Goal: Check status: Check status

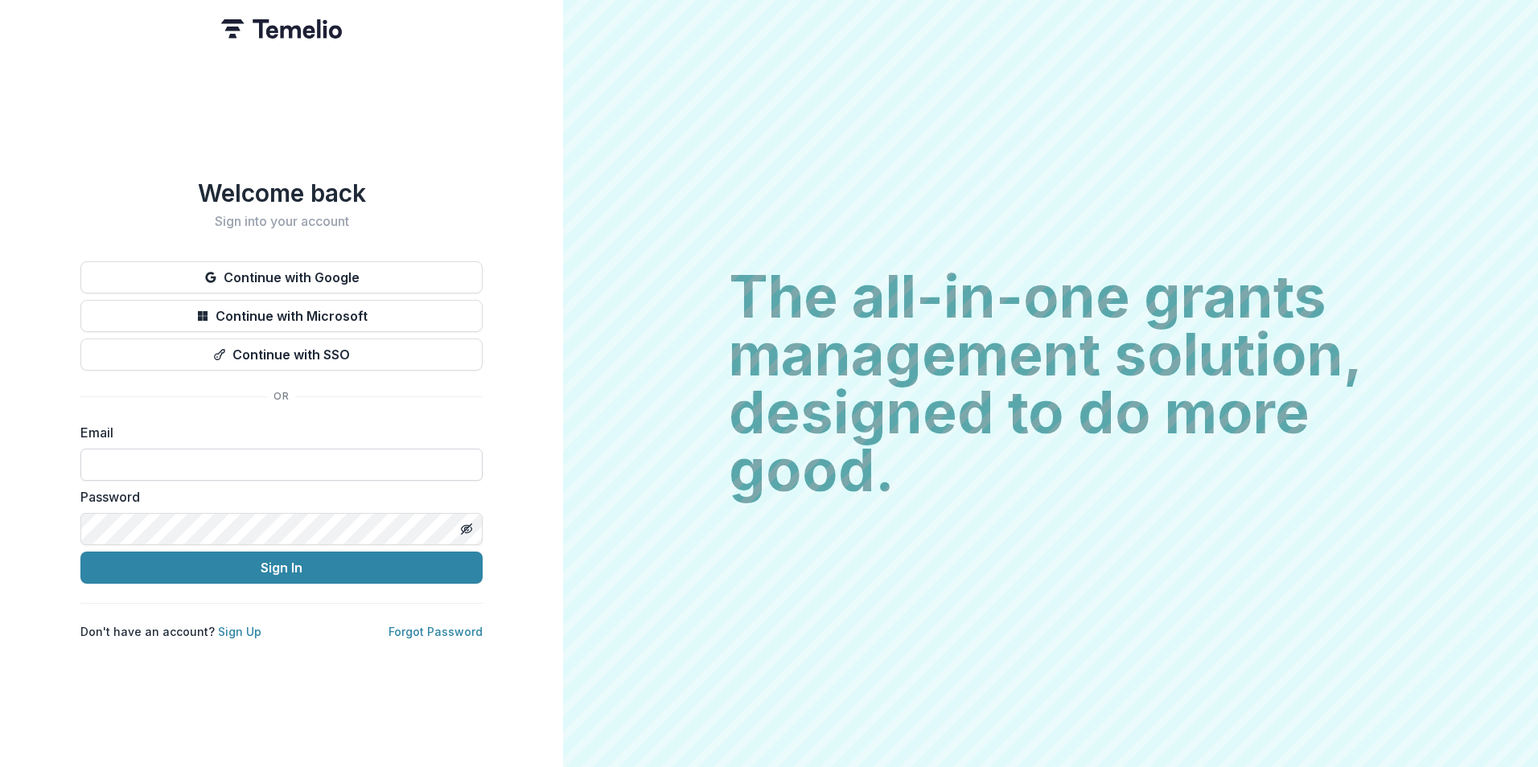
click at [397, 458] on input at bounding box center [281, 465] width 402 height 32
type input "**********"
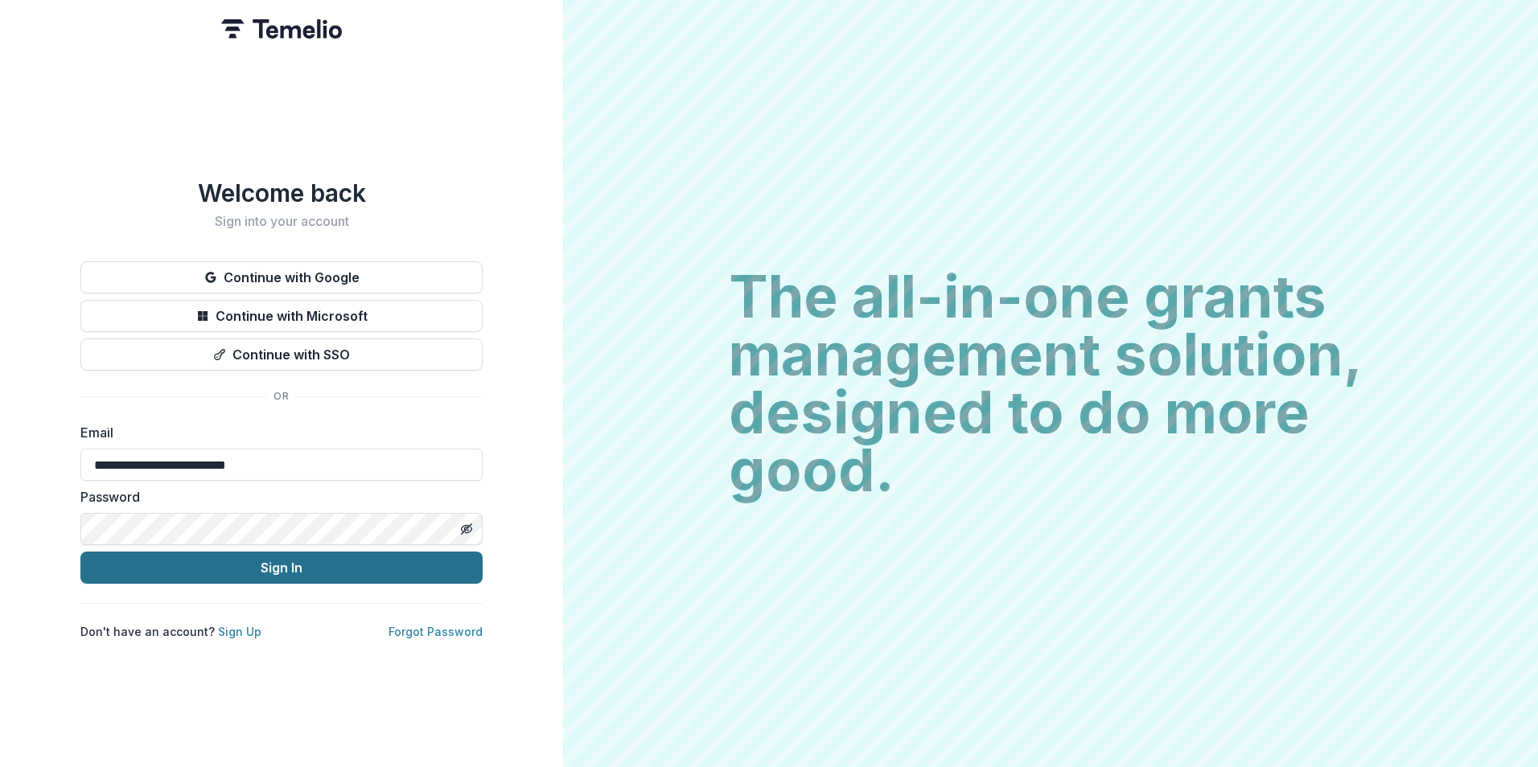
click at [295, 560] on button "Sign In" at bounding box center [281, 568] width 402 height 32
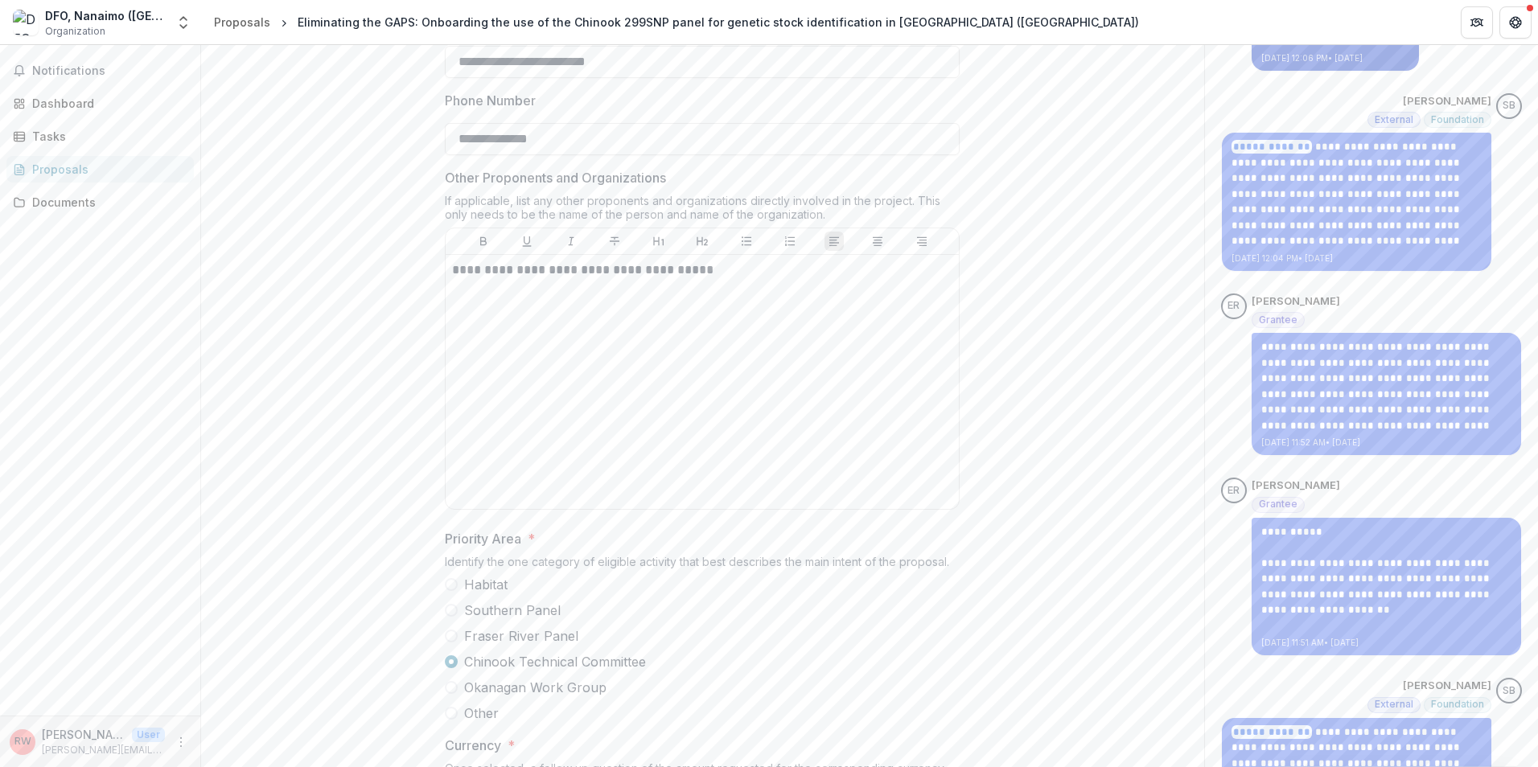
scroll to position [453, 0]
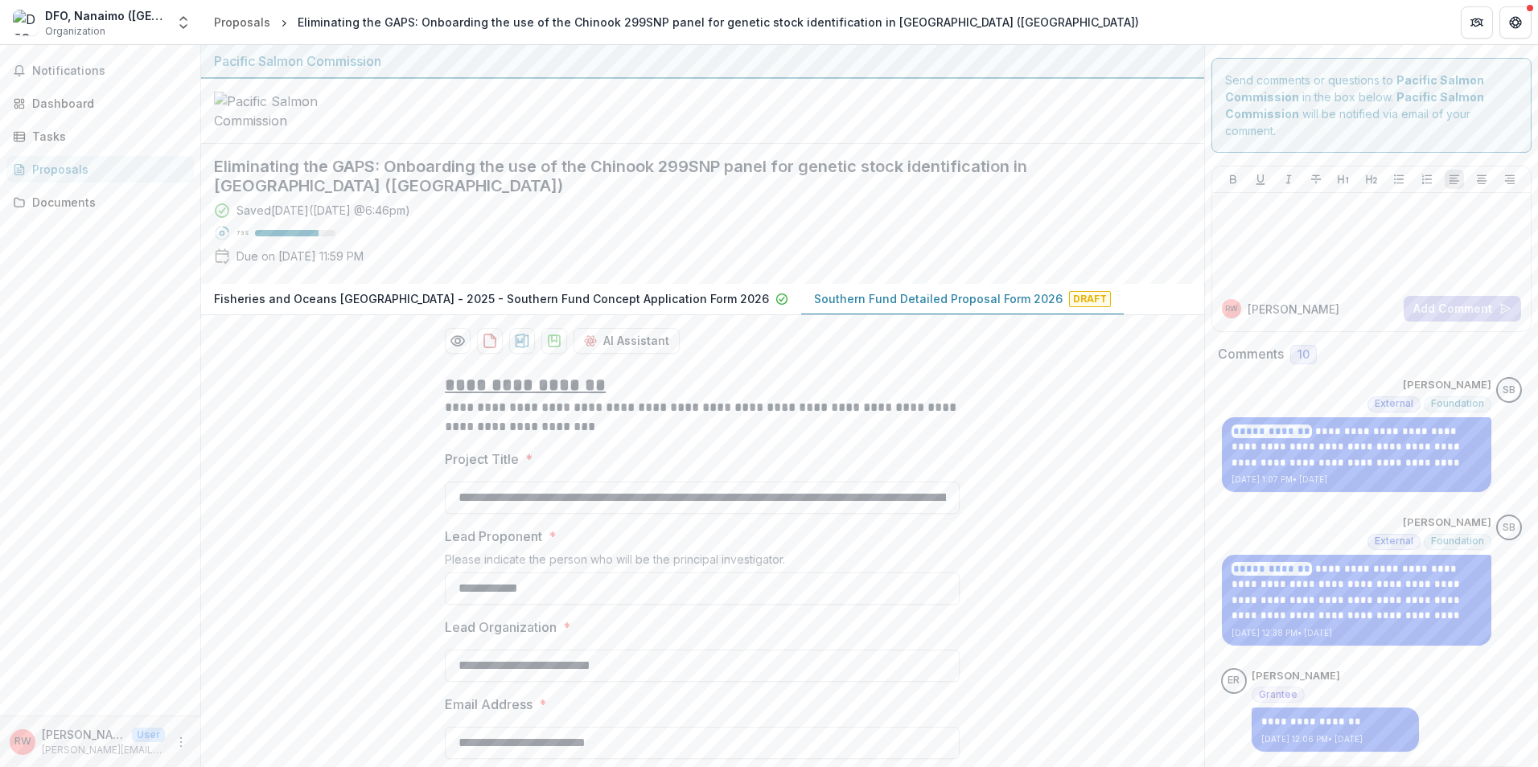
click at [46, 171] on div "Proposals" at bounding box center [106, 169] width 149 height 17
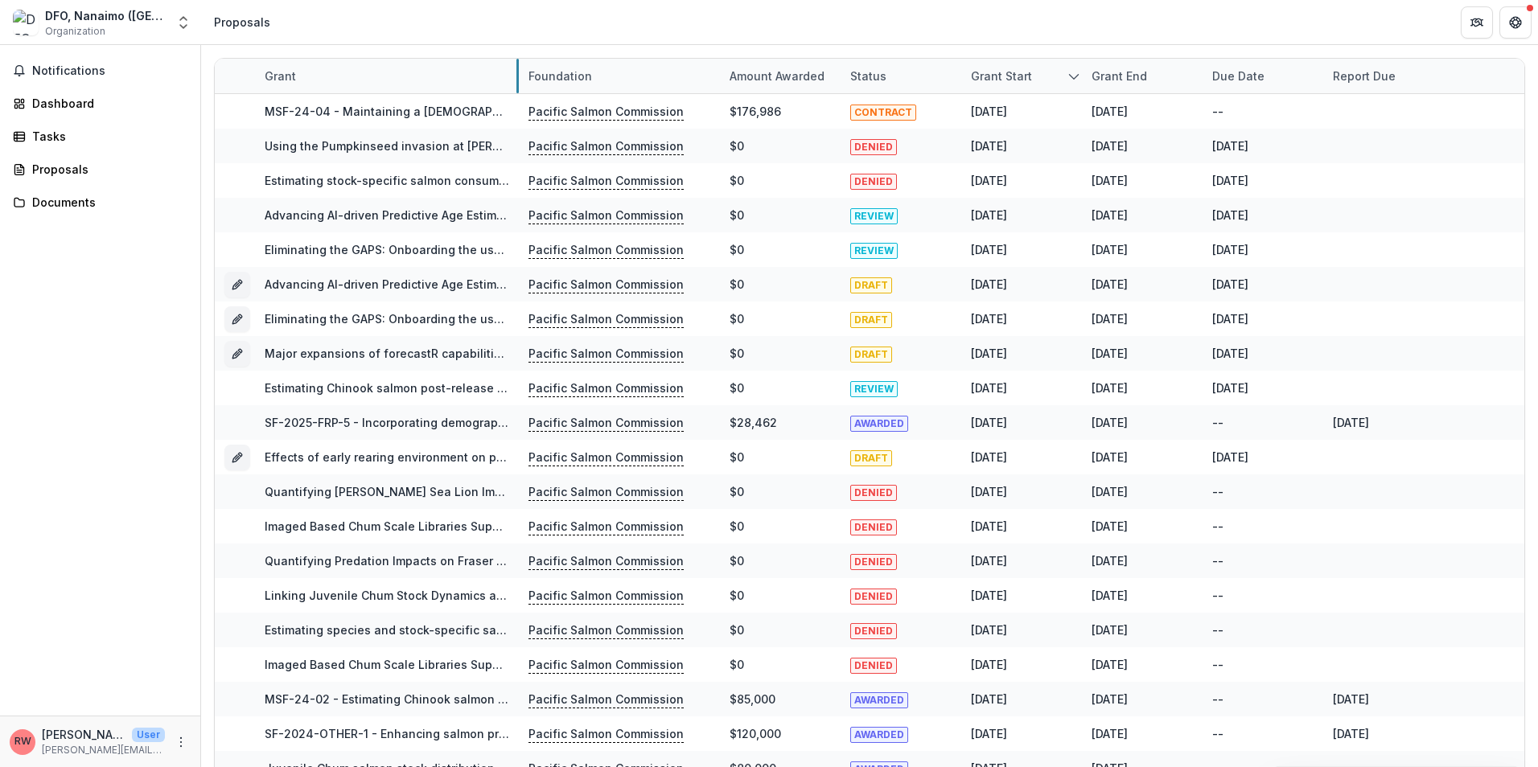
drag, startPoint x: 454, startPoint y: 80, endPoint x: 574, endPoint y: 78, distance: 119.9
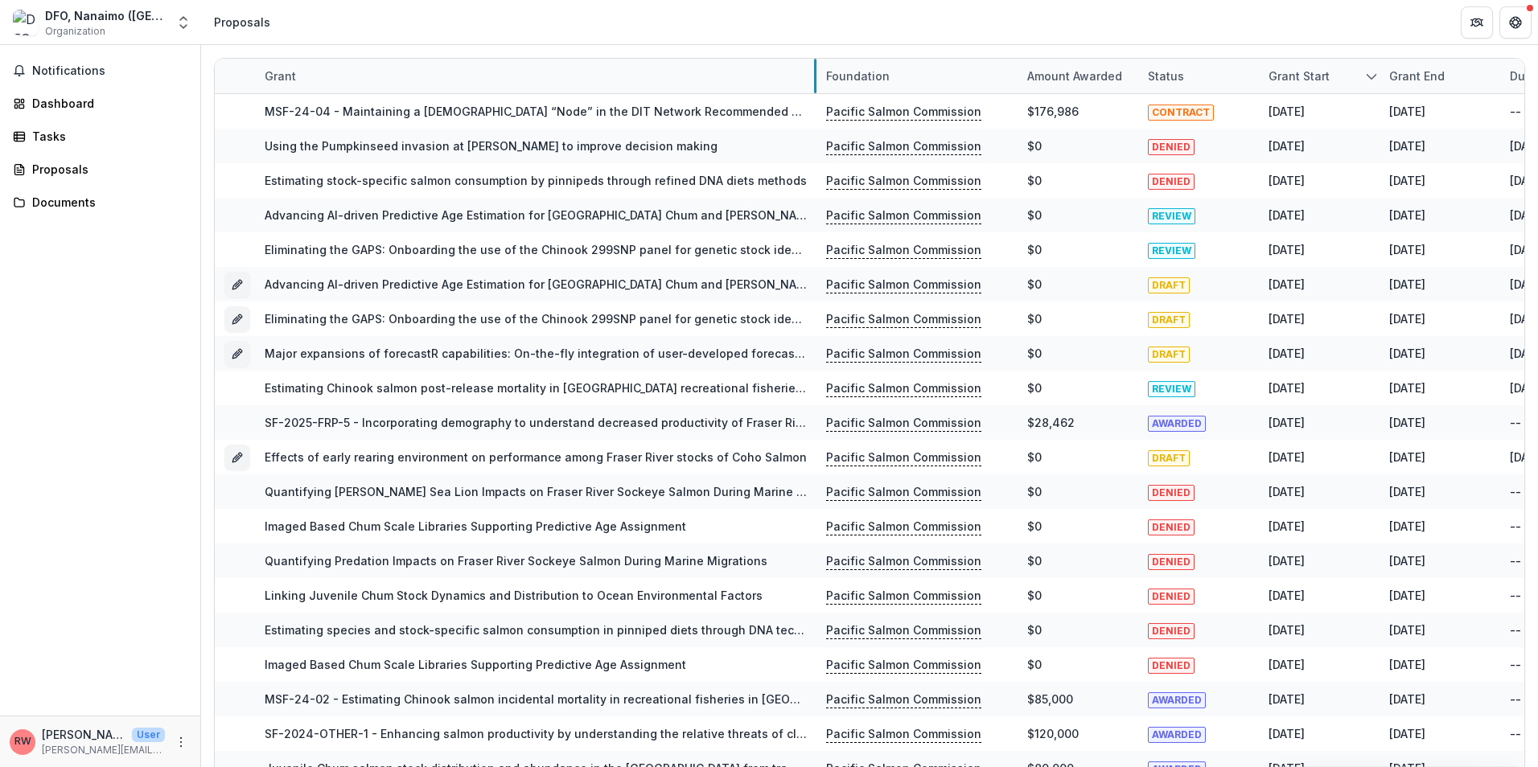
drag, startPoint x: 575, startPoint y: 73, endPoint x: 816, endPoint y: 78, distance: 240.6
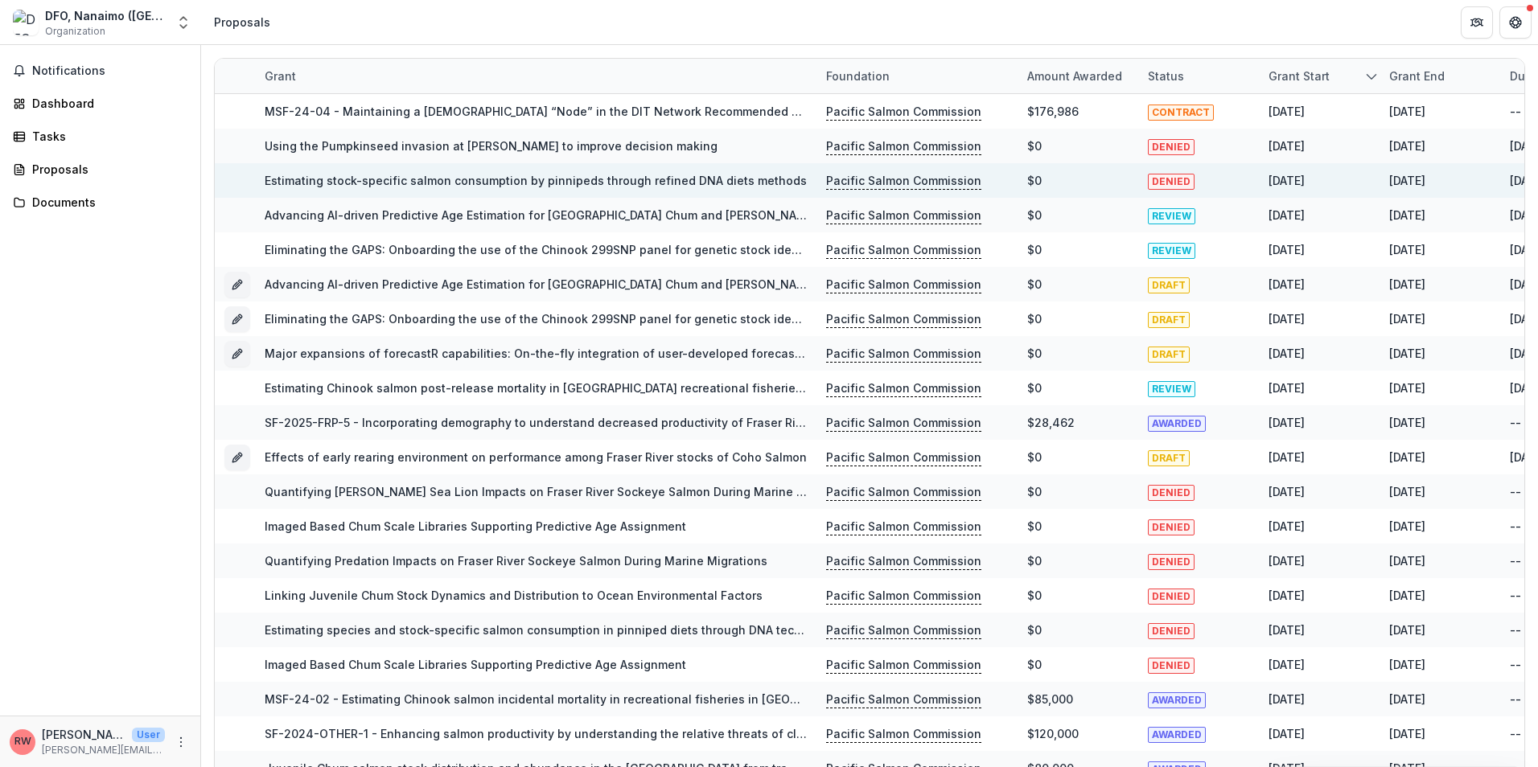
click at [479, 180] on link "Estimating stock-specific salmon consumption by pinnipeds through refined DNA d…" at bounding box center [536, 181] width 542 height 14
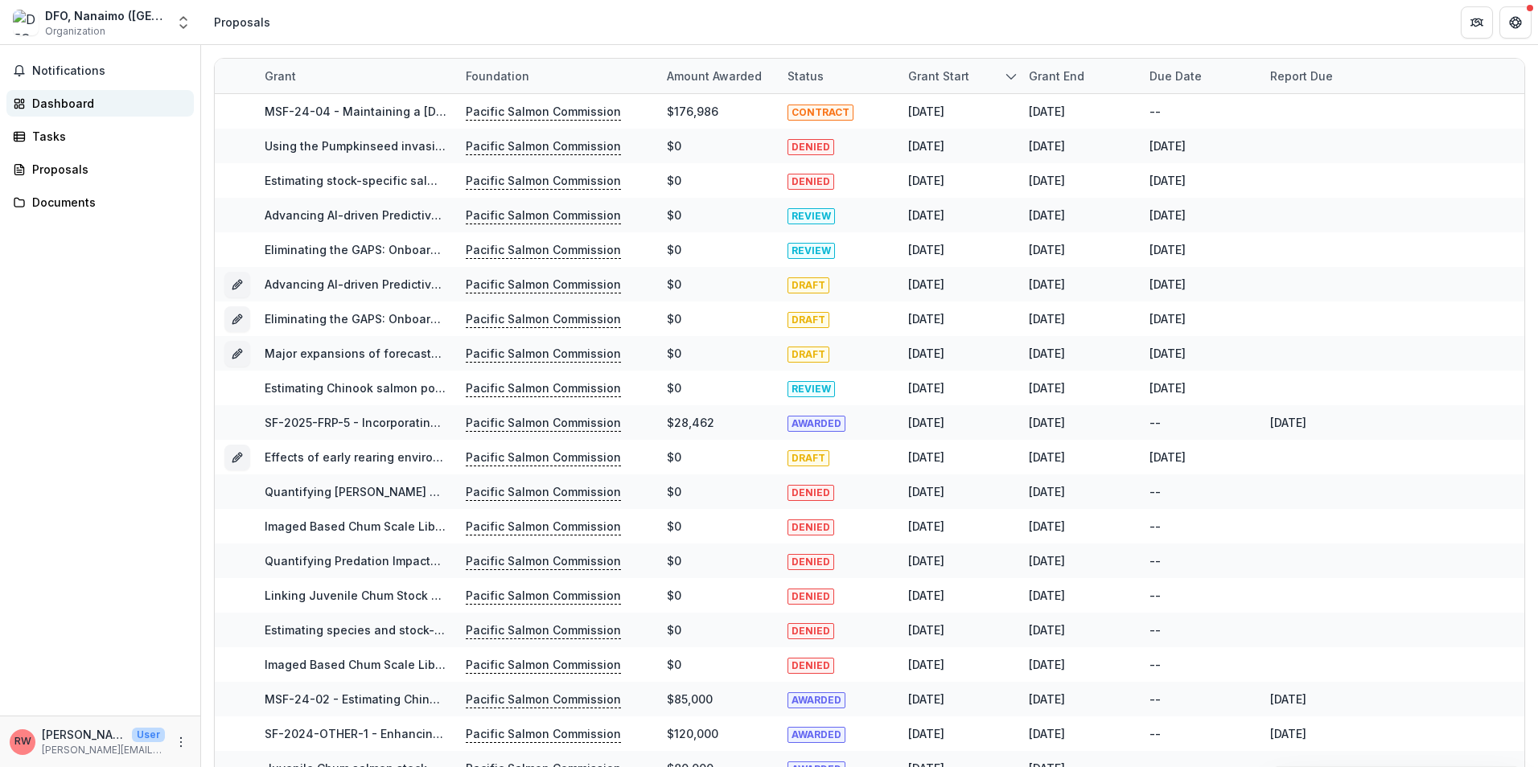
click at [64, 108] on div "Dashboard" at bounding box center [106, 103] width 149 height 17
